Goal: Communication & Community: Answer question/provide support

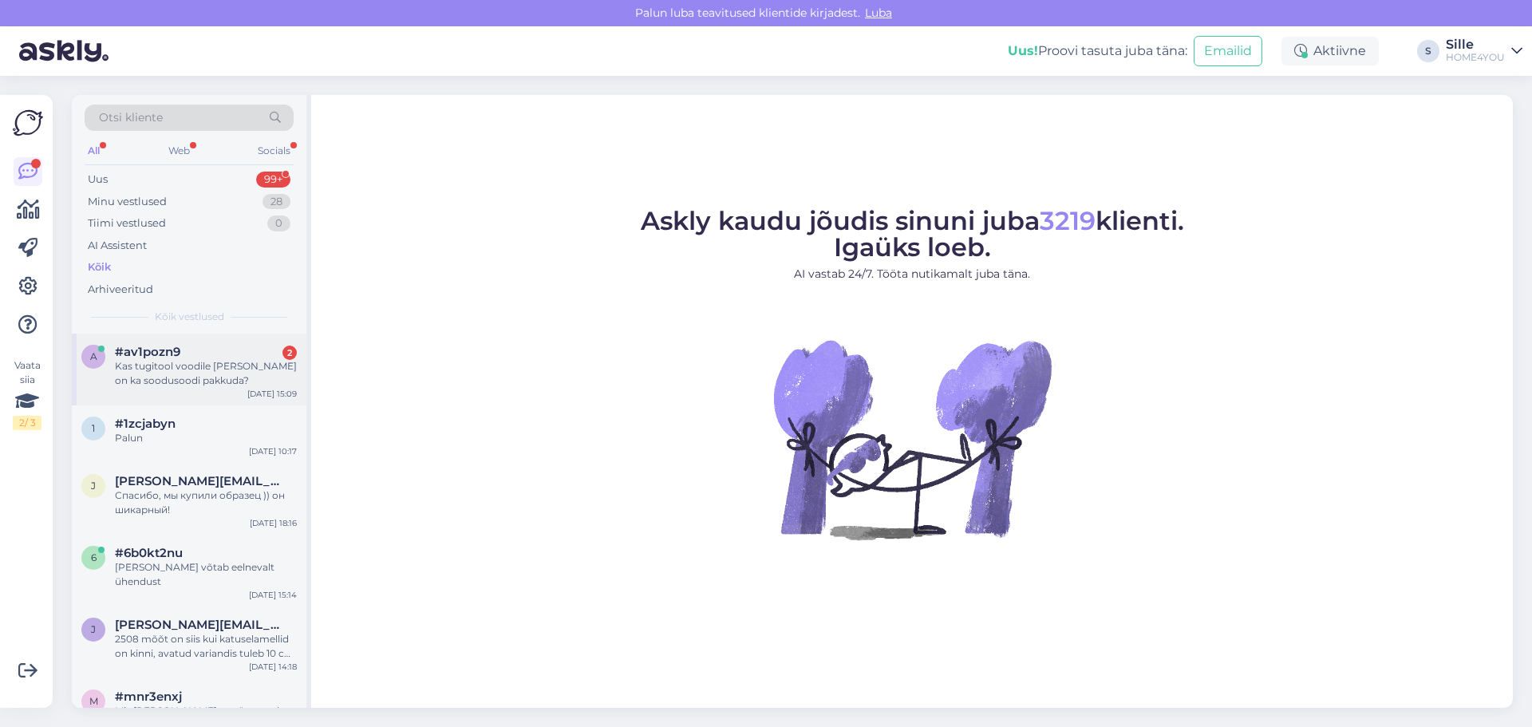
click at [227, 361] on div "Kas tugitool voodile [PERSON_NAME] on ka soodusoodi pakkuda?" at bounding box center [206, 373] width 182 height 29
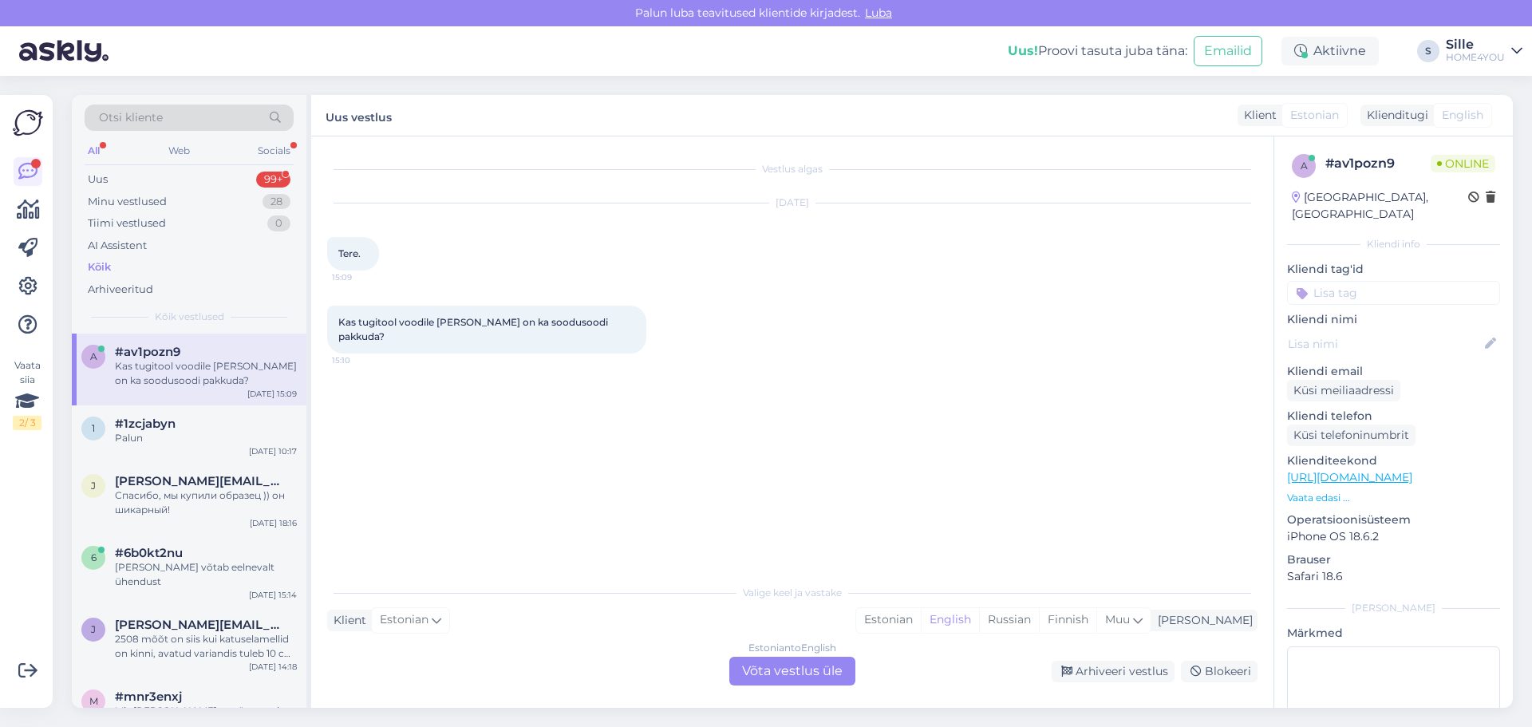
click at [788, 671] on div "Estonian to English Võta vestlus üle" at bounding box center [792, 671] width 126 height 29
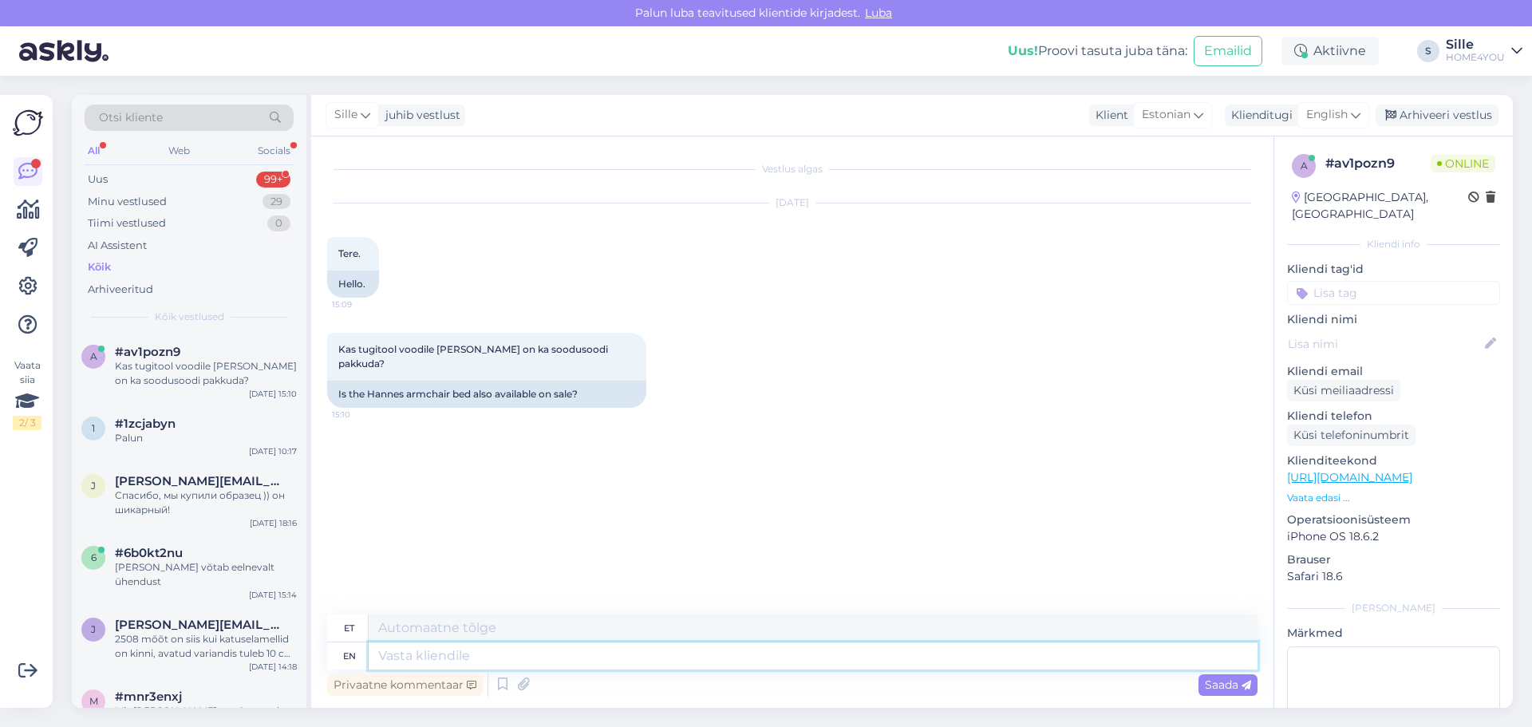
click at [538, 657] on textarea at bounding box center [813, 655] width 889 height 27
type textarea "Tere,"
type textarea "Tere, hetkle o"
type textarea "Tere, hetkle"
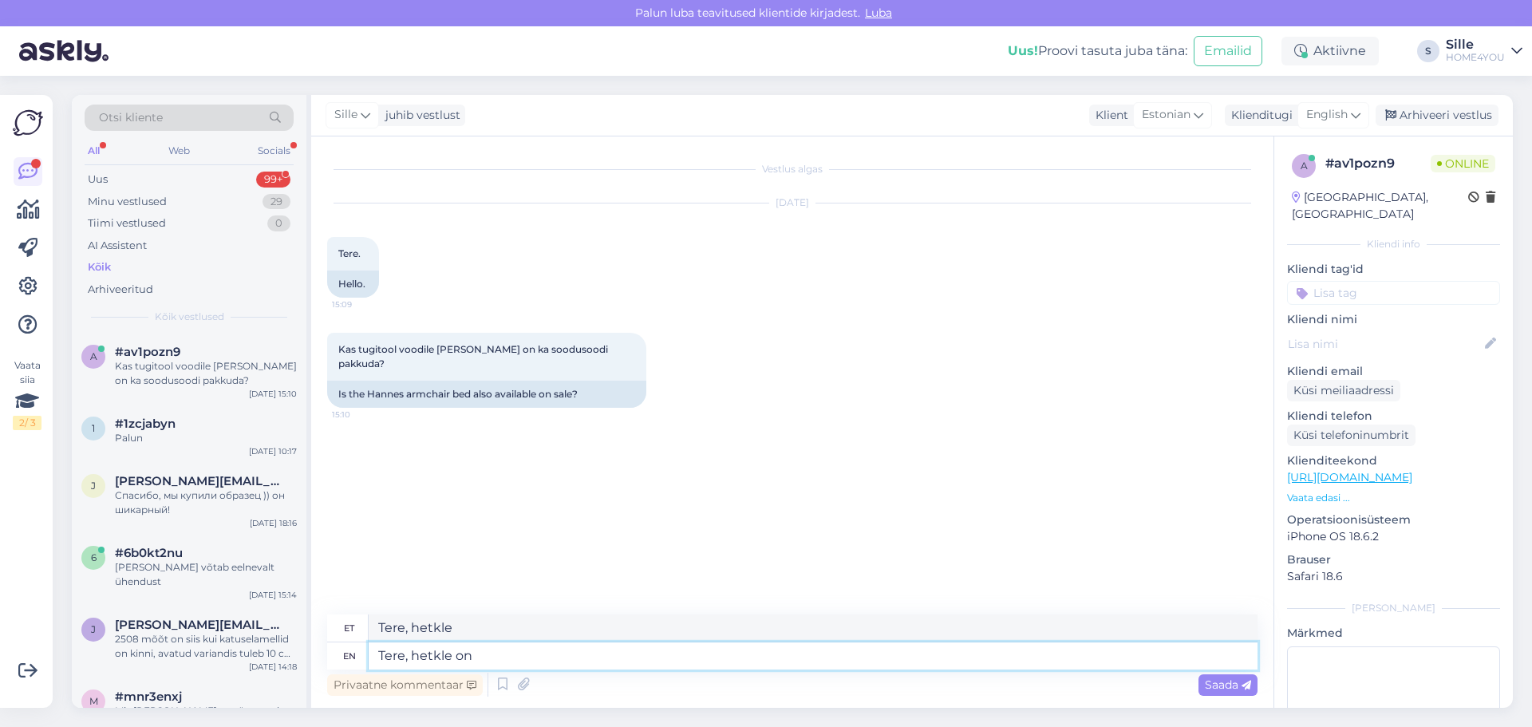
type textarea "Tere, hetkle on"
type textarea "Tere, vaata edasi"
type textarea "Tere, hetkle on soodustus"
type textarea "Tere, [PERSON_NAME] on soodustus"
type textarea "Tere, hetkle on soodustus -20%,"
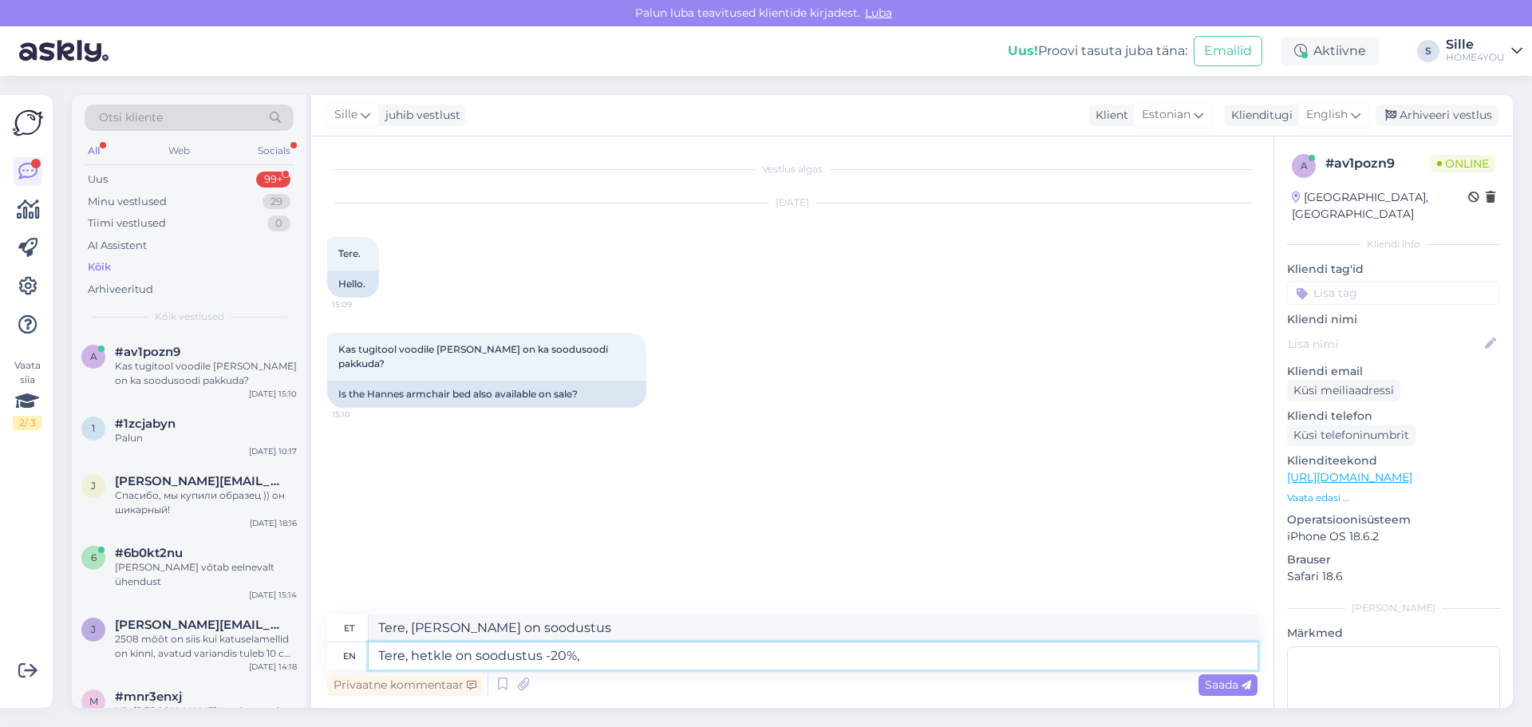
type textarea "Tere, hetkle on soodustus -20%"
type textarea "Tere, hetkle on soodustus -20%, s"
type textarea "Tere, hetkle on soodustus -20%,"
type textarea "Tere, hetkle on soodustus -20%, sooduskoodi e"
type textarea "Tere, hetkle on soodustus -20%, sooduskoodi"
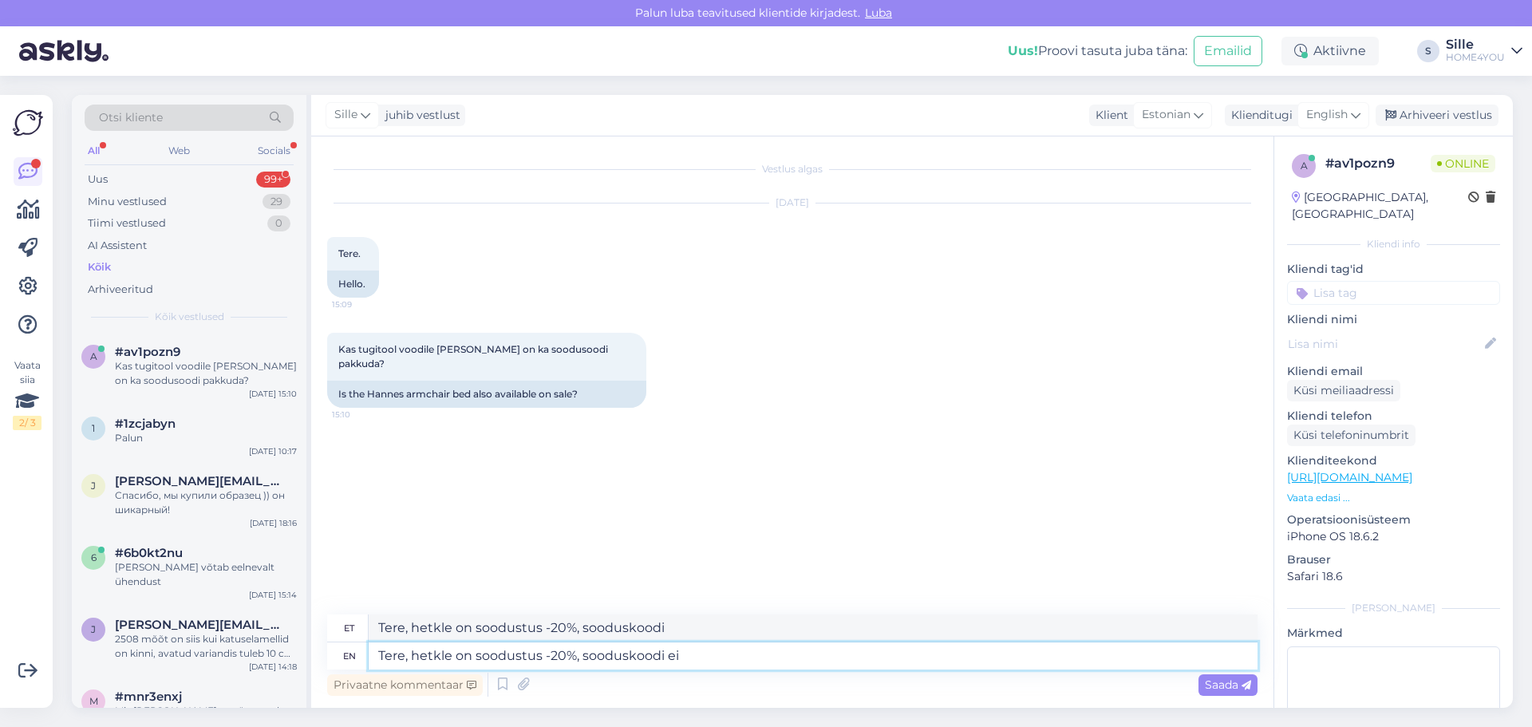
type textarea "Tere, hetkle on soodustus -20%, sooduskoodi ei"
type textarea "Tere, hetkle on soodustus -20%, sooduskoodi ei ole."
